Goal: Complete application form: Complete application form

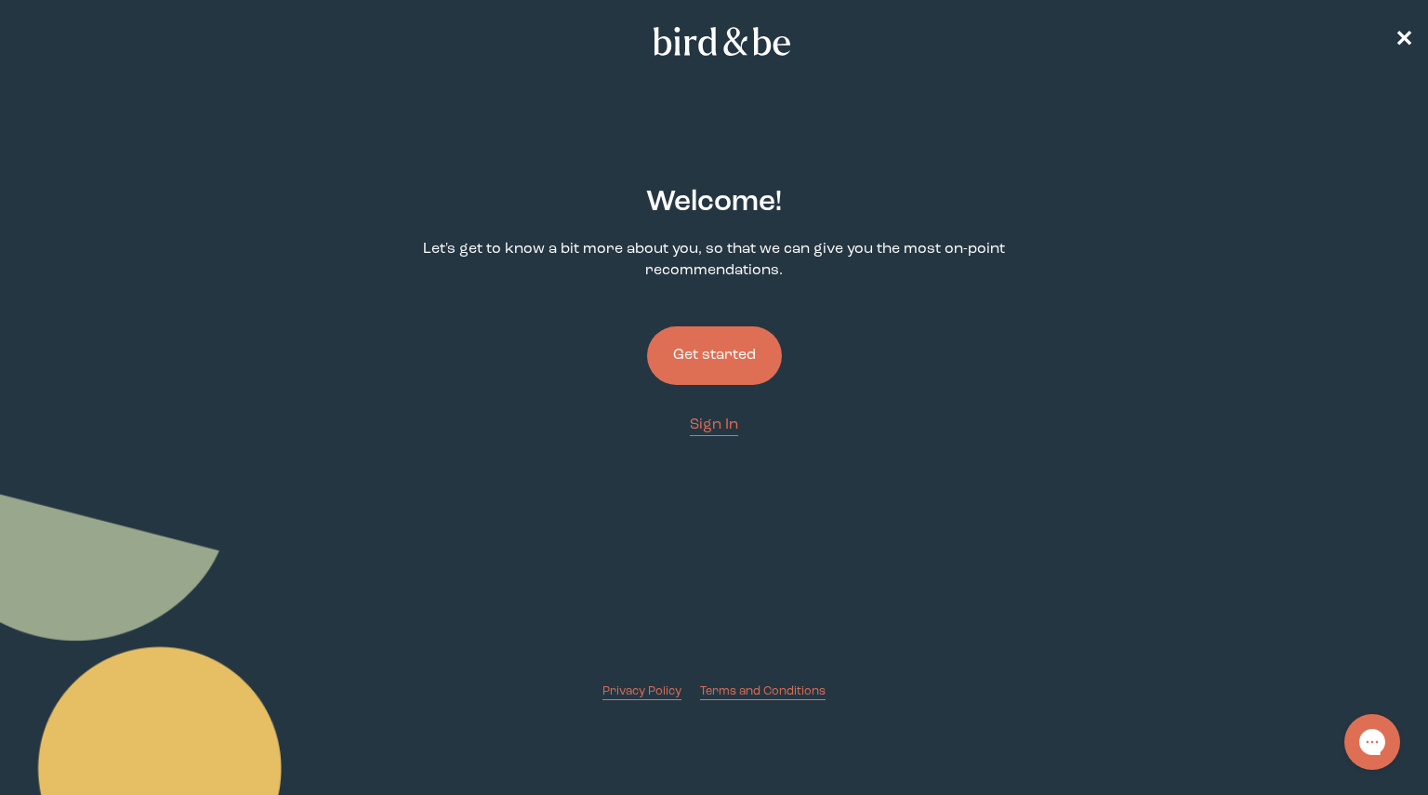
click at [719, 361] on button "Get started" at bounding box center [714, 355] width 135 height 59
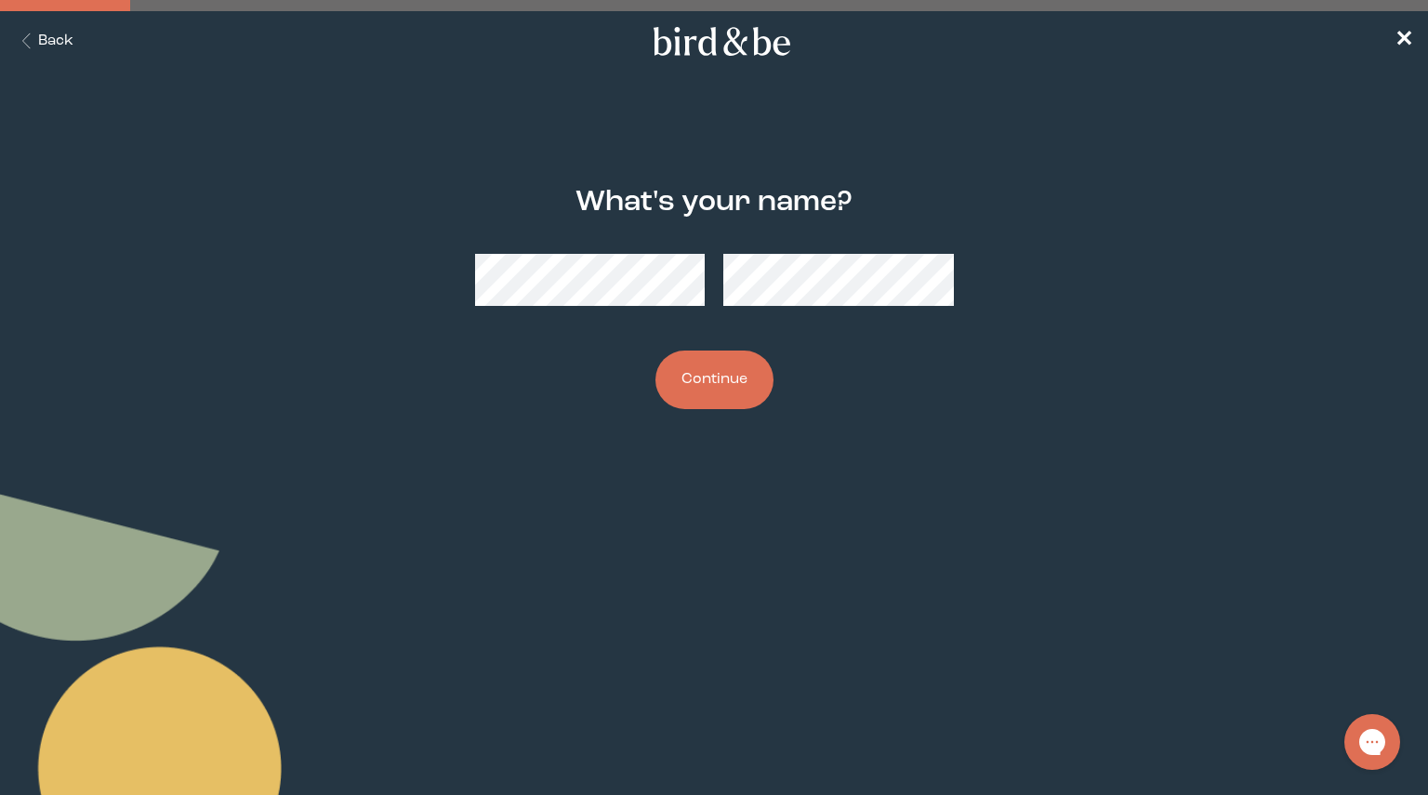
click at [744, 379] on button "Continue" at bounding box center [714, 379] width 118 height 59
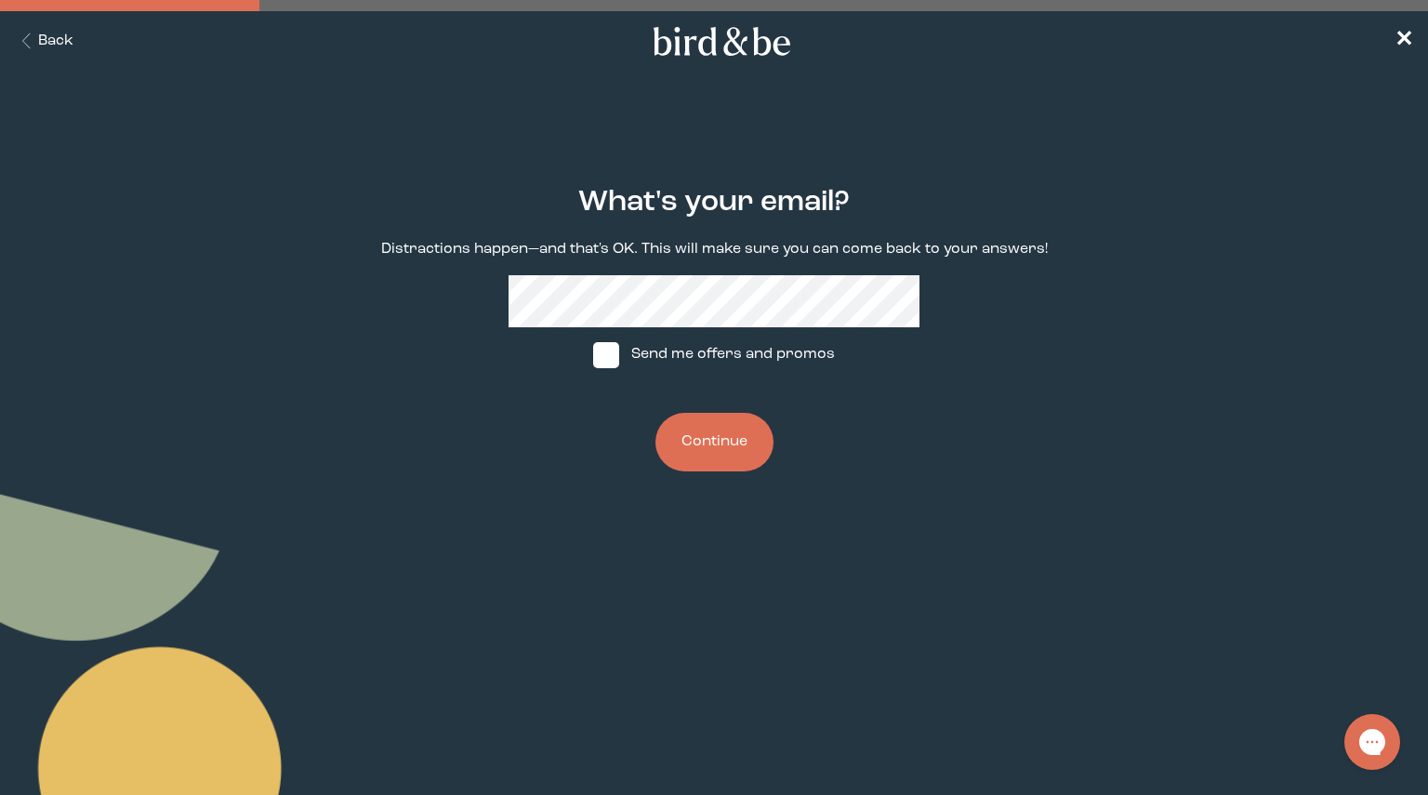
click at [731, 455] on button "Continue" at bounding box center [714, 442] width 118 height 59
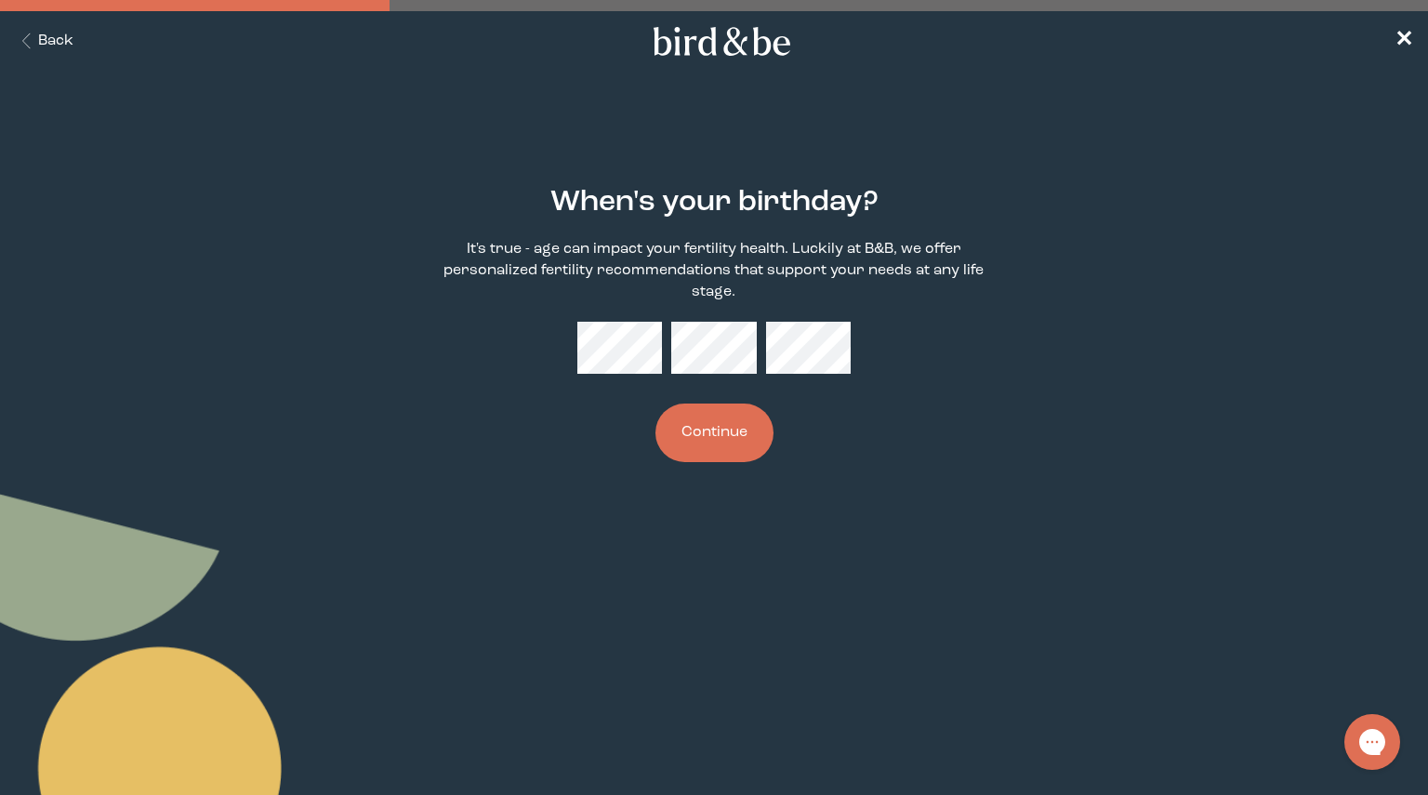
click at [726, 424] on button "Continue" at bounding box center [714, 432] width 118 height 59
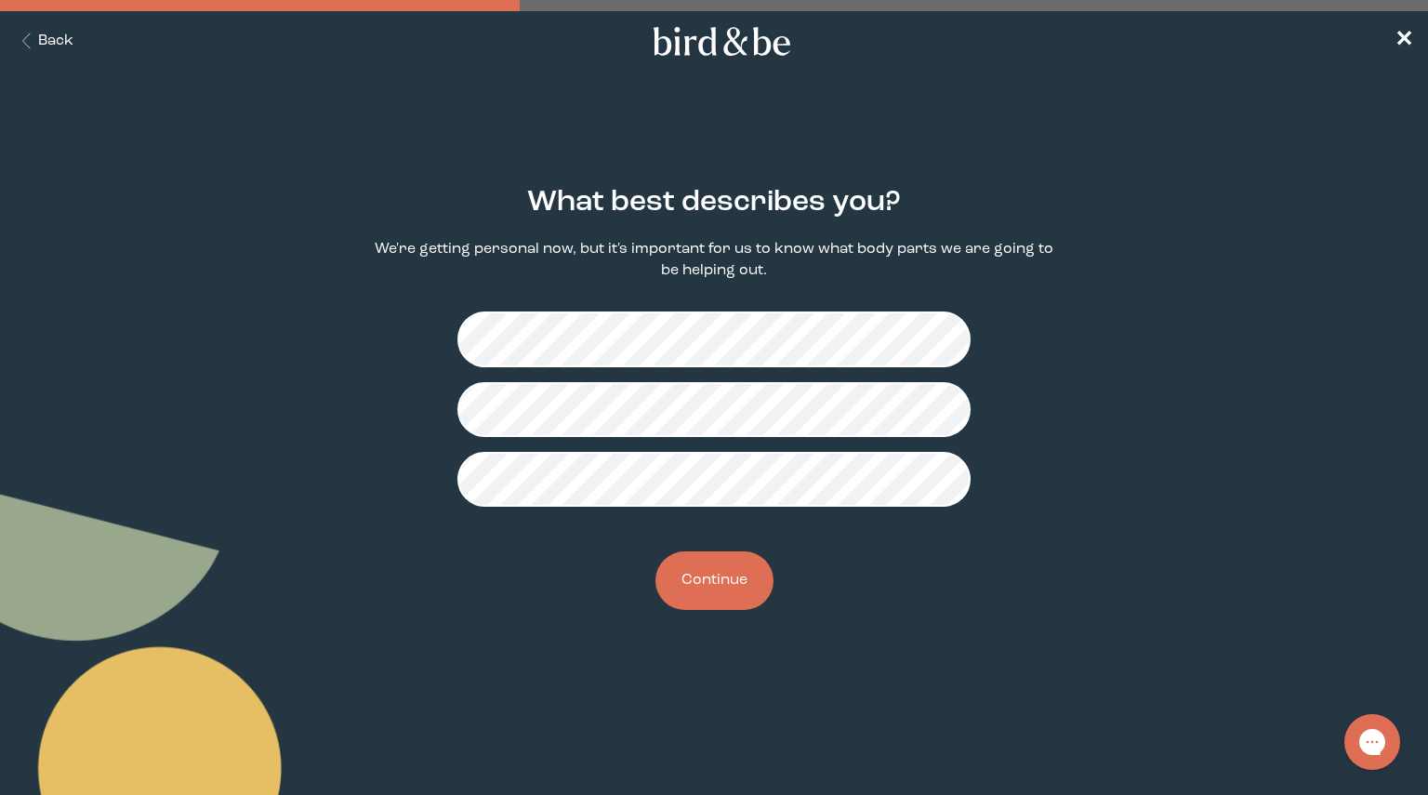
click at [698, 591] on button "Continue" at bounding box center [714, 580] width 118 height 59
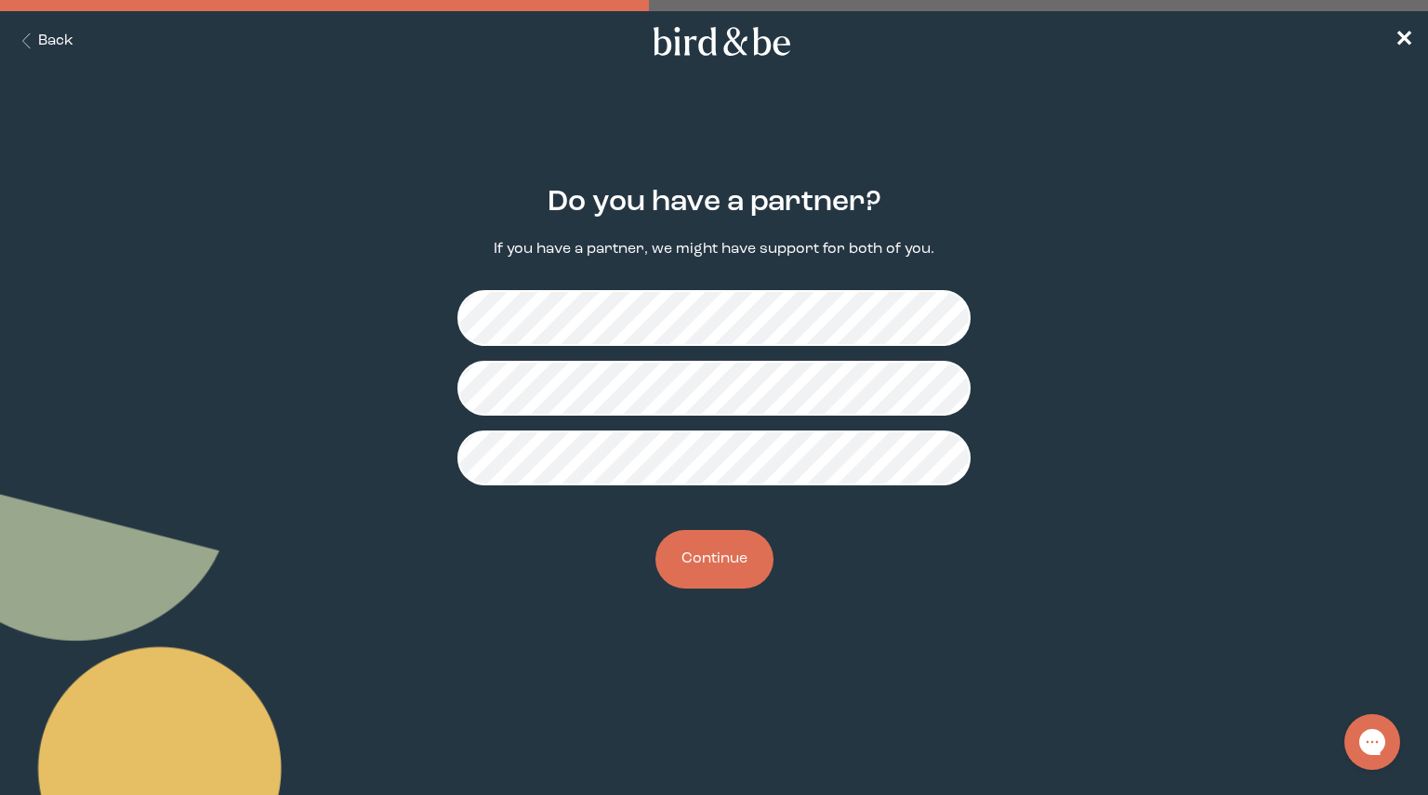
click at [726, 563] on button "Continue" at bounding box center [714, 559] width 118 height 59
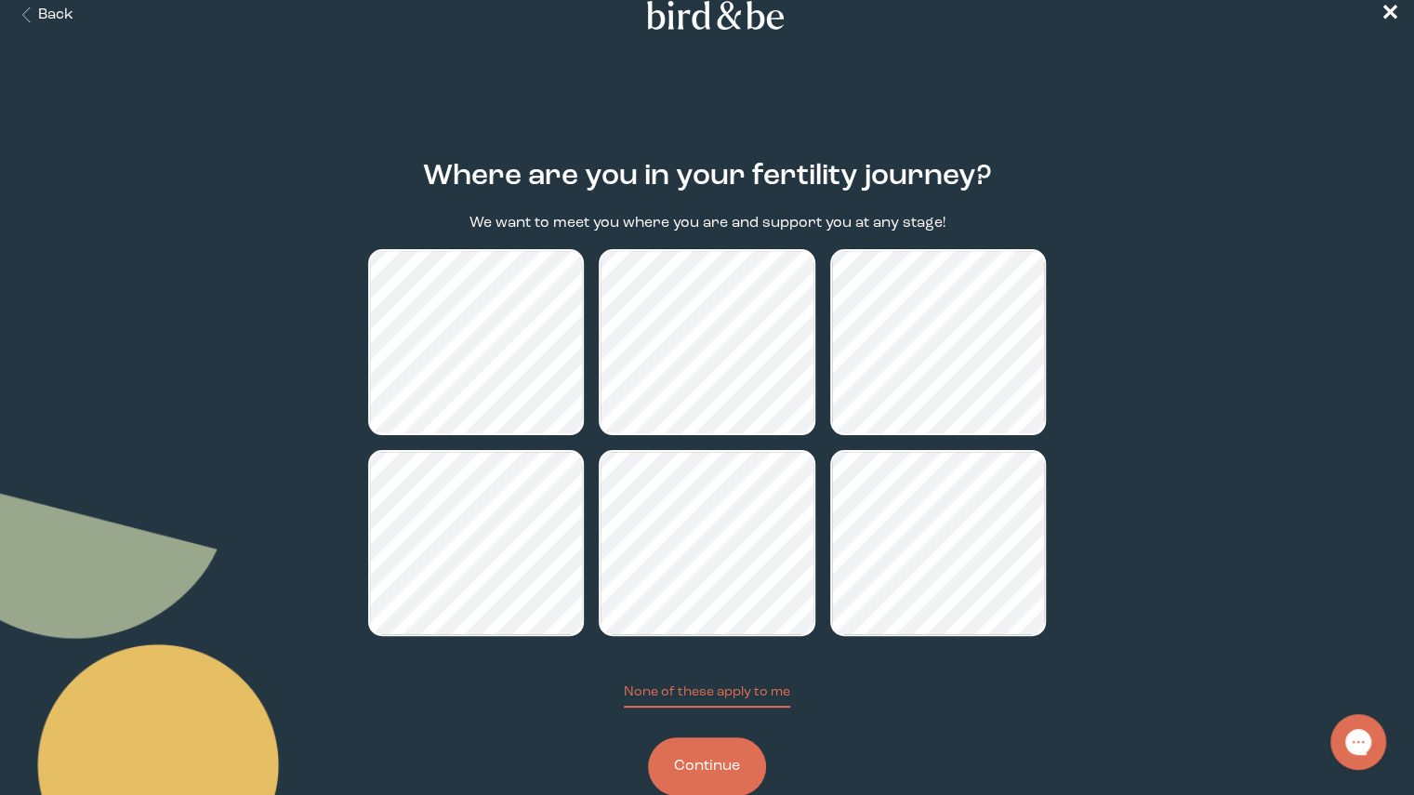
scroll to position [62, 0]
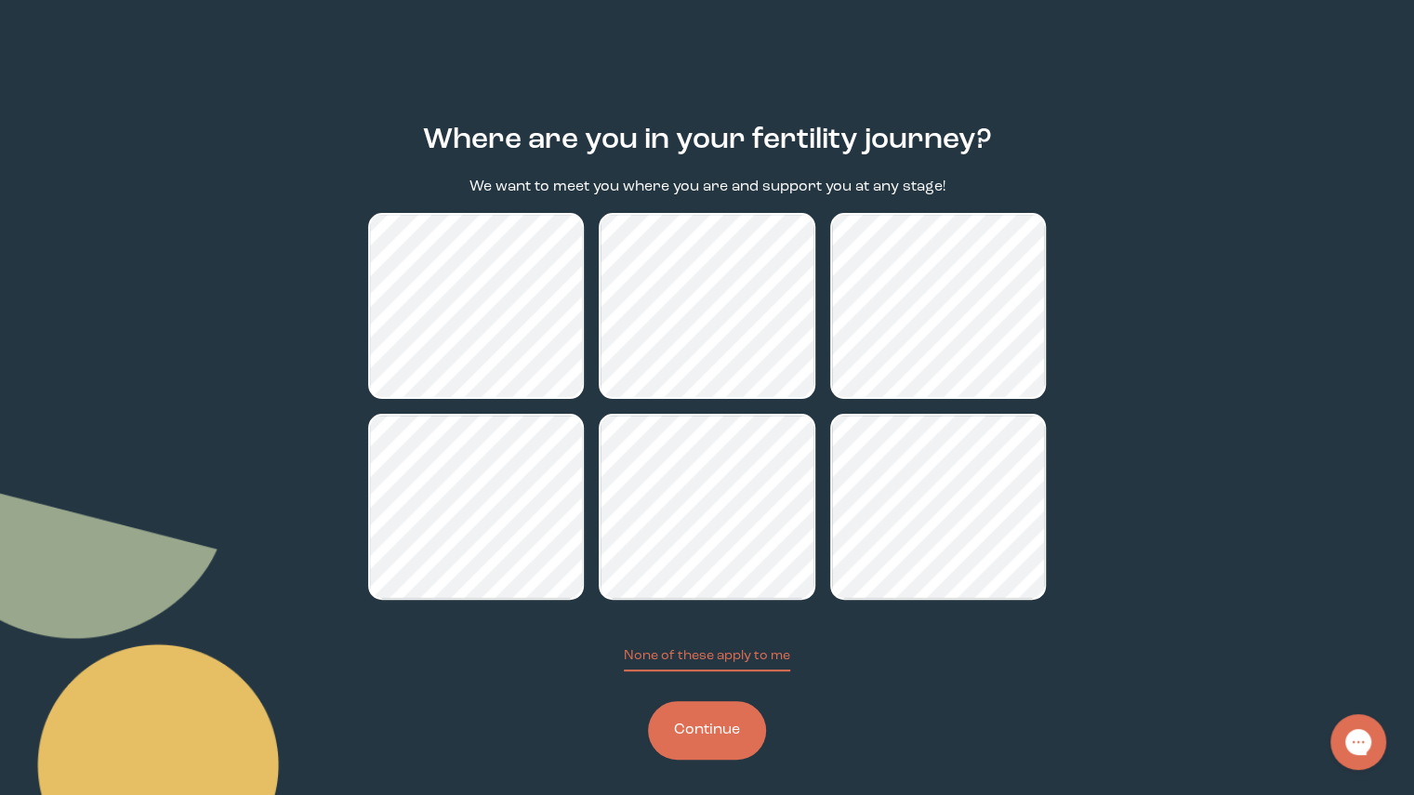
click at [714, 731] on button "Continue" at bounding box center [707, 730] width 118 height 59
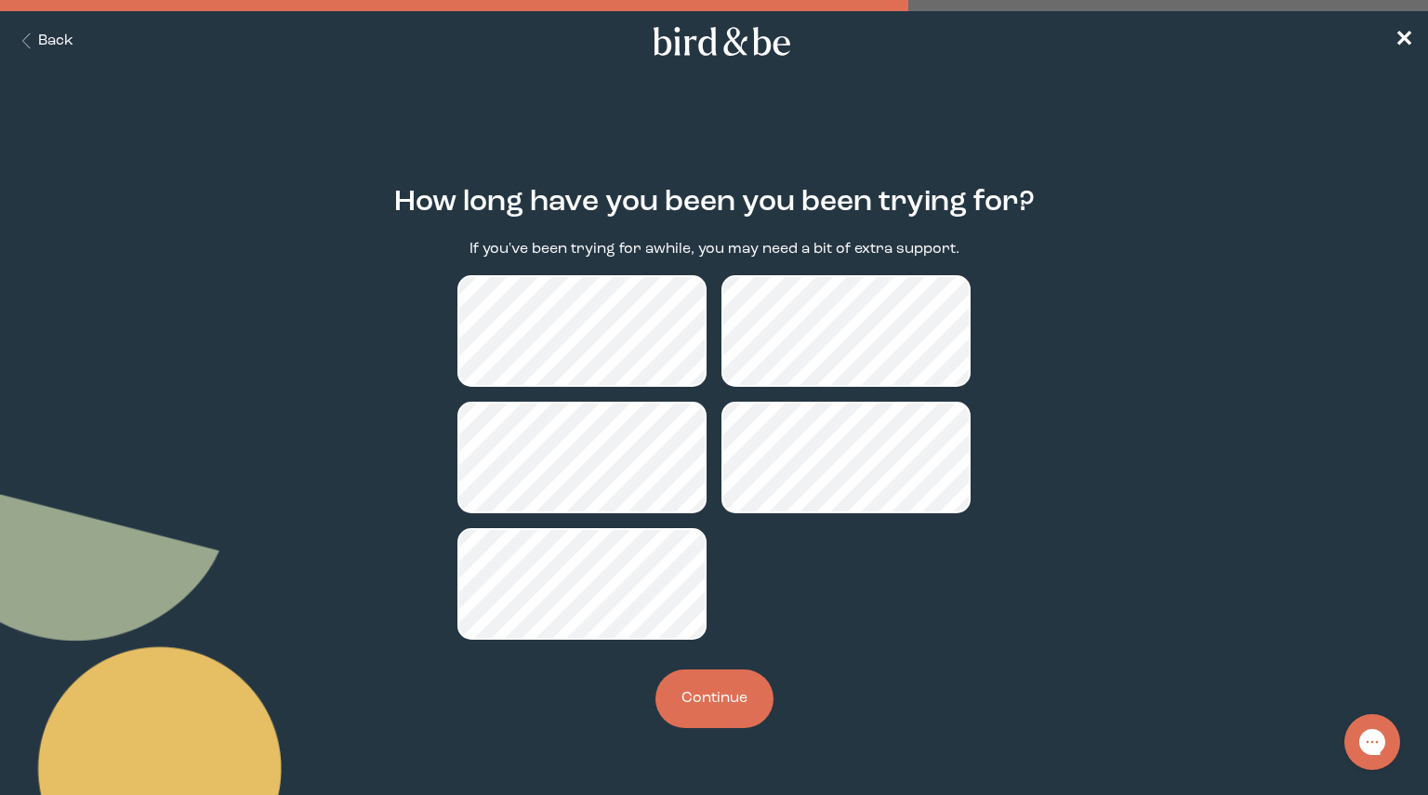
click at [732, 701] on button "Continue" at bounding box center [714, 698] width 118 height 59
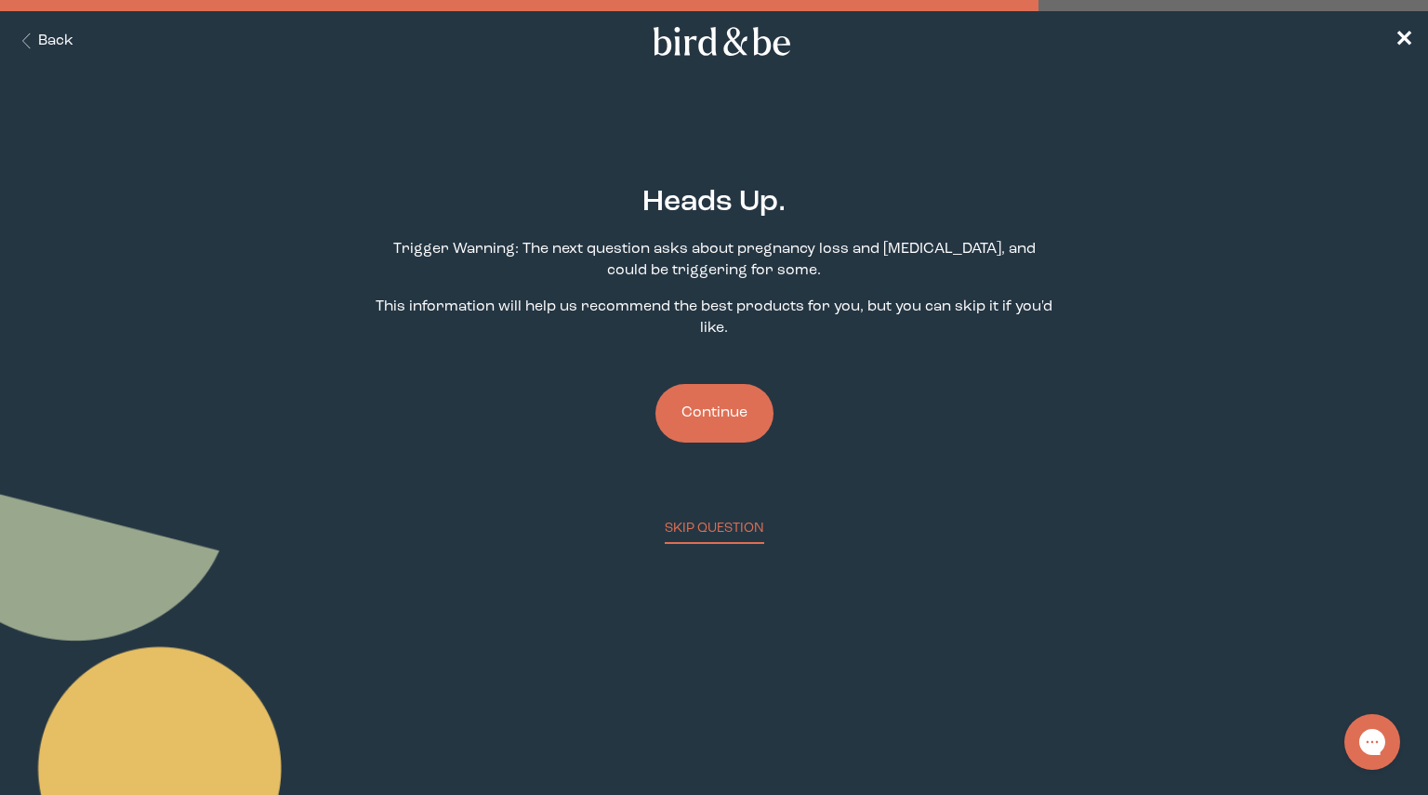
click at [719, 422] on button "Continue" at bounding box center [714, 413] width 118 height 59
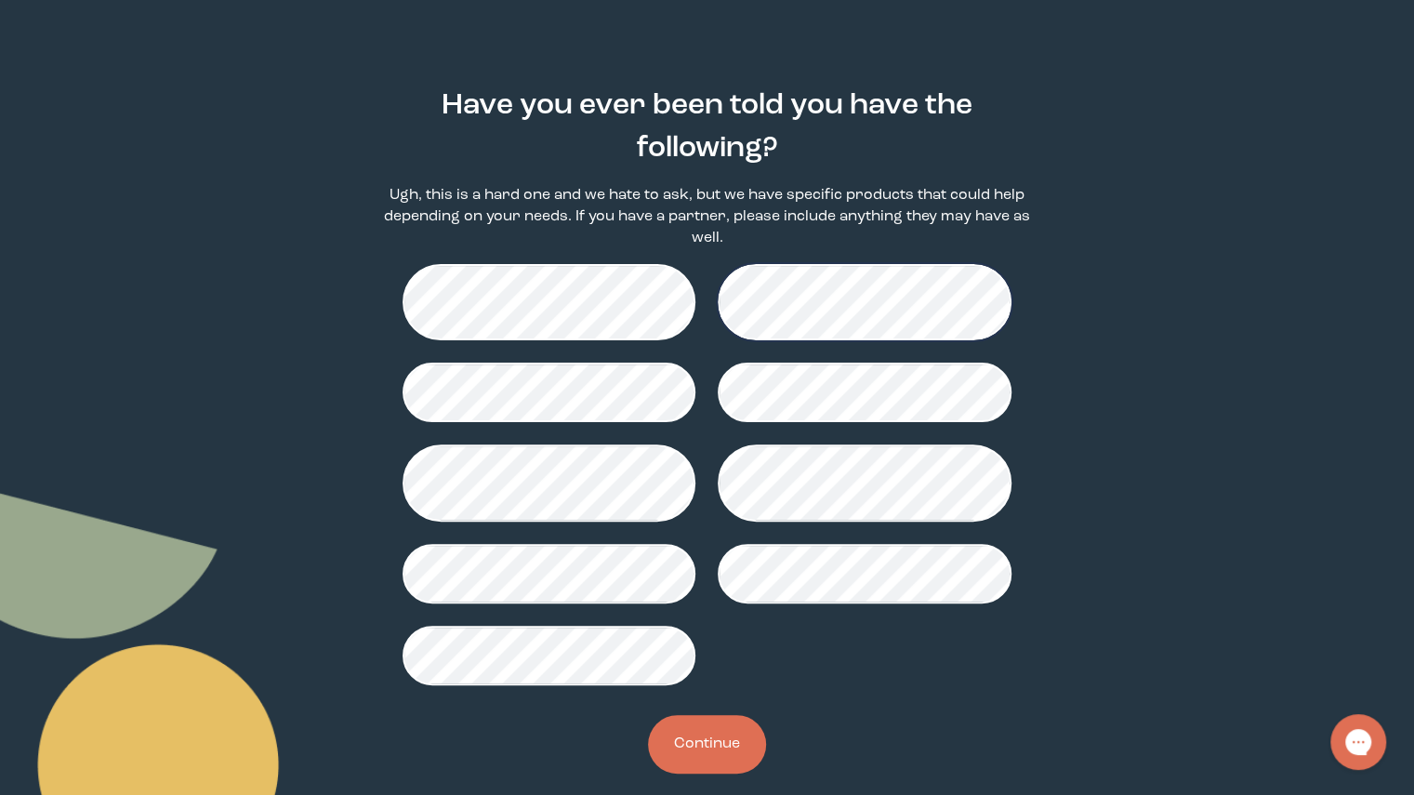
scroll to position [99, 0]
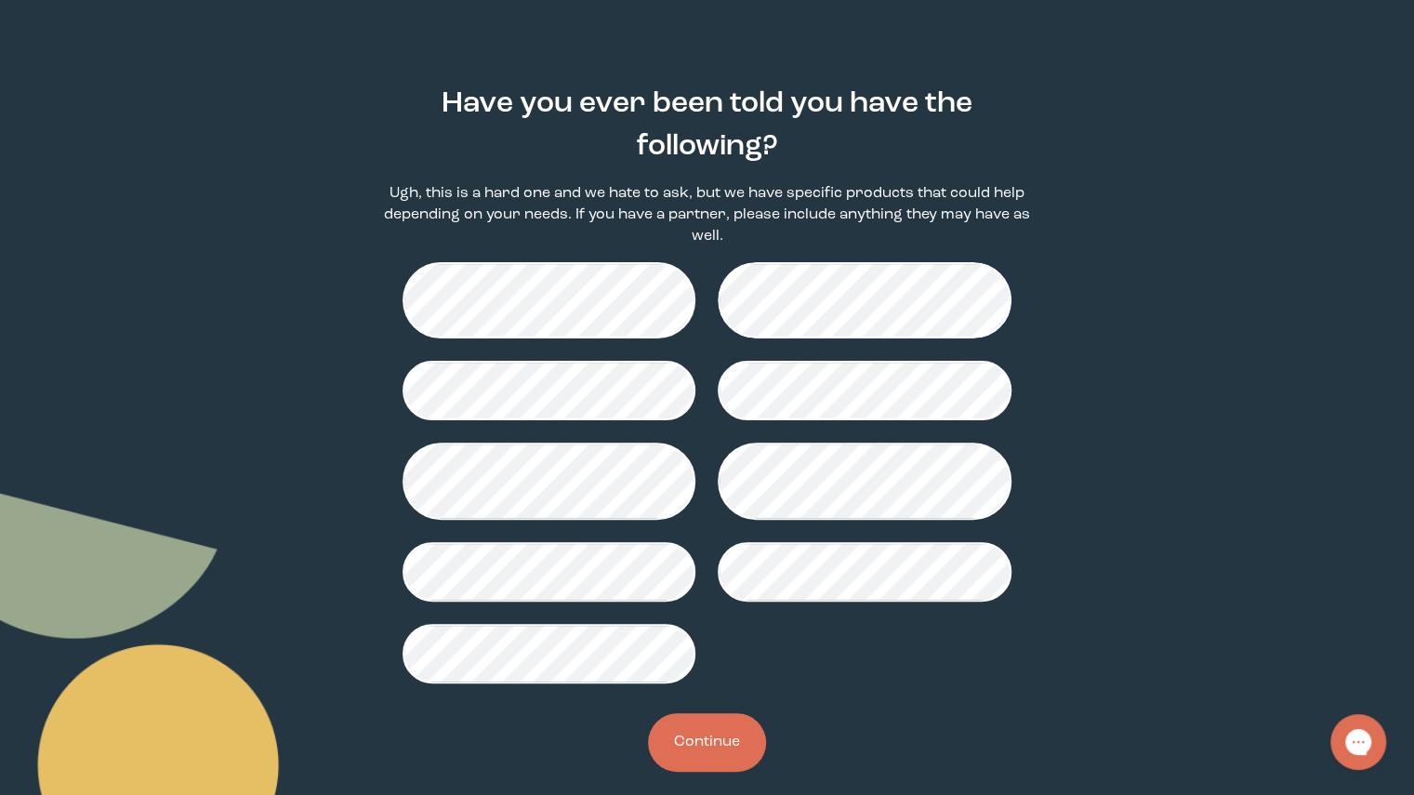
click at [713, 738] on button "Continue" at bounding box center [707, 742] width 118 height 59
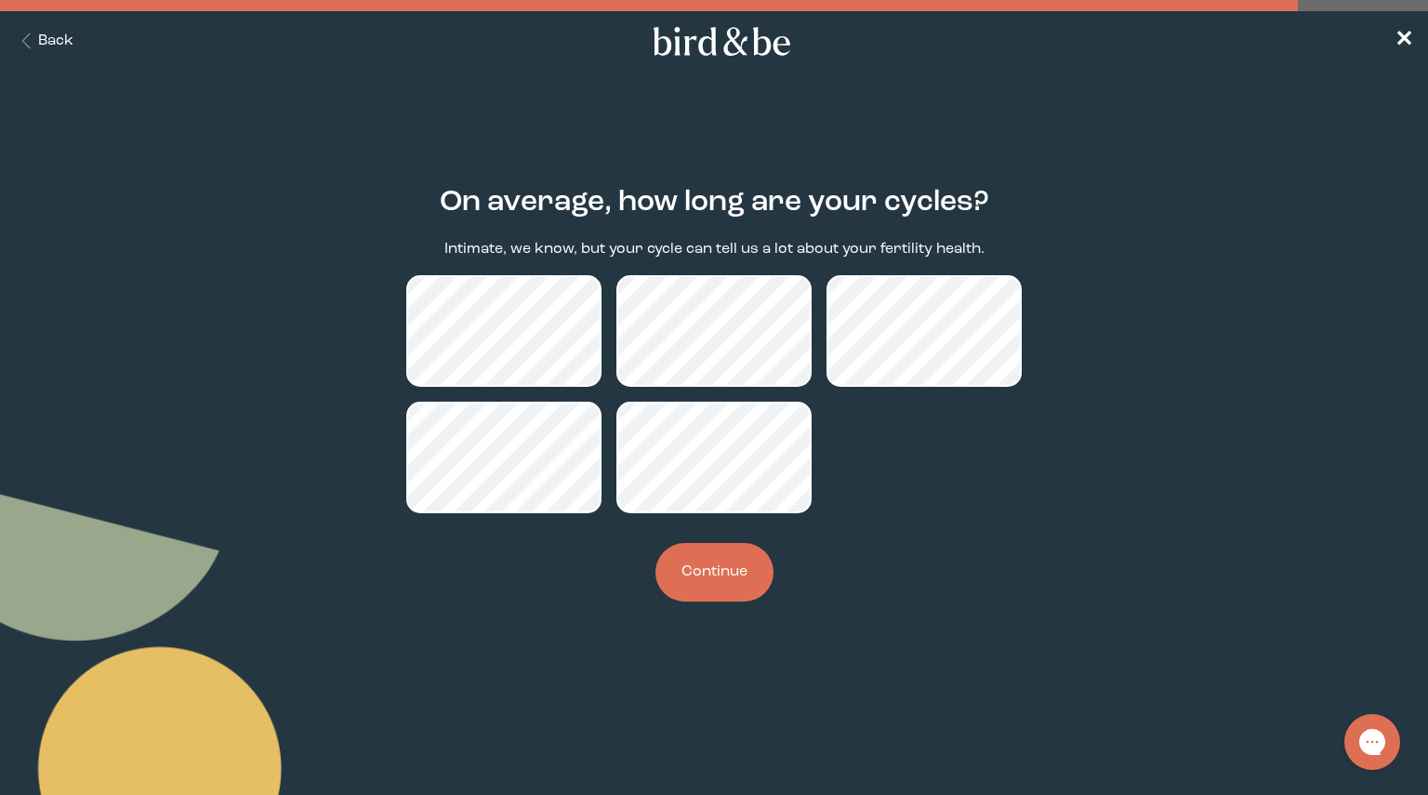
click at [720, 569] on button "Continue" at bounding box center [714, 572] width 118 height 59
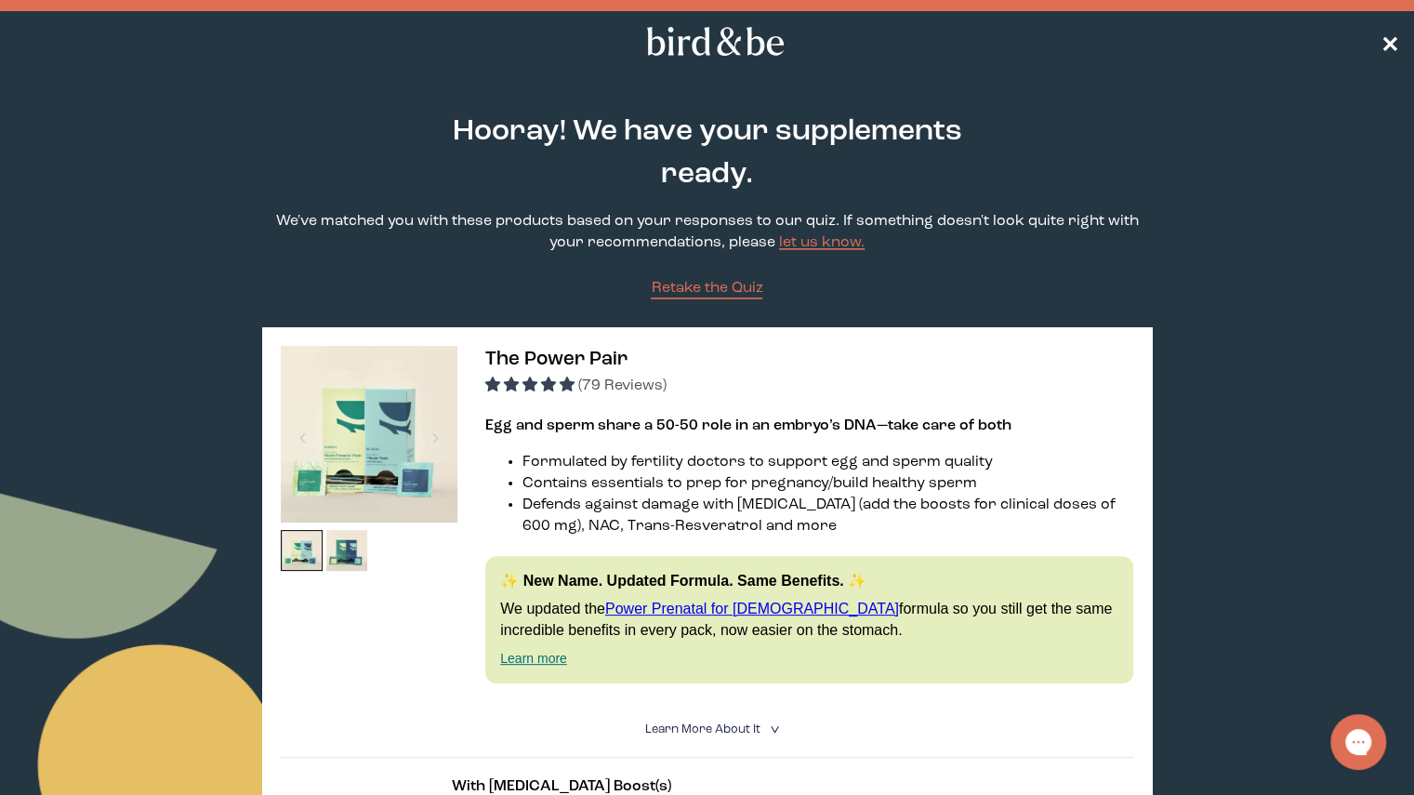
click at [1387, 46] on span "✕" at bounding box center [1389, 42] width 19 height 22
